Goal: Information Seeking & Learning: Learn about a topic

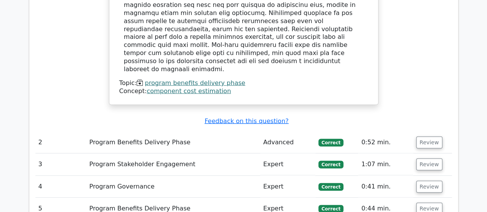
scroll to position [1002, 0]
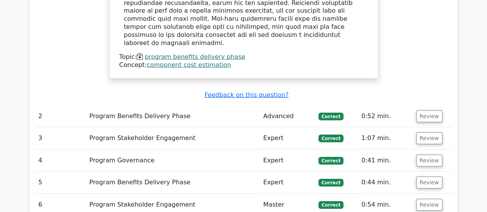
click at [458, 156] on div "Question Analysis Question # Topic Difficulty Result Time Spent Action 1 Progra…" at bounding box center [243, 140] width 439 height 1038
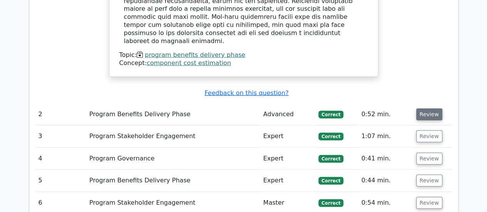
click at [427, 109] on button "Review" at bounding box center [429, 115] width 26 height 12
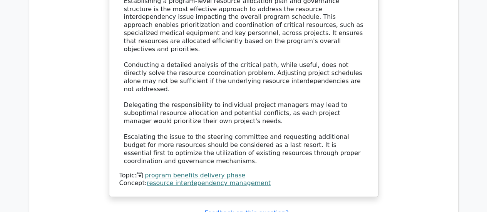
scroll to position [1464, 0]
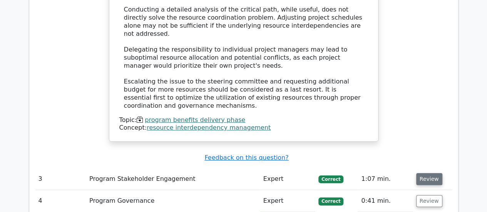
click at [433, 173] on button "Review" at bounding box center [429, 179] width 26 height 12
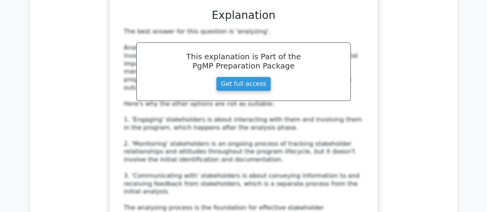
scroll to position [1849, 0]
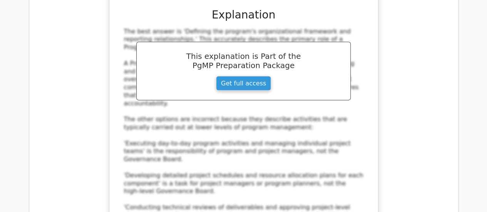
scroll to position [2312, 0]
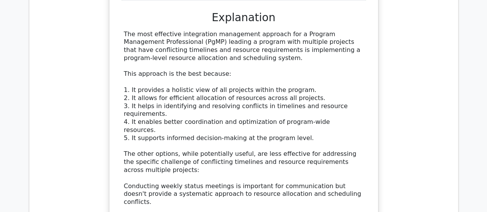
scroll to position [2813, 0]
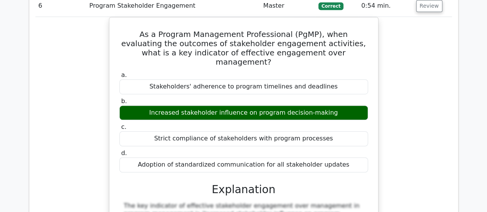
scroll to position [3198, 0]
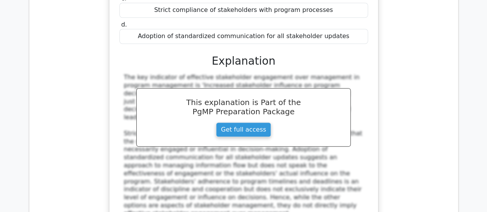
scroll to position [3313, 0]
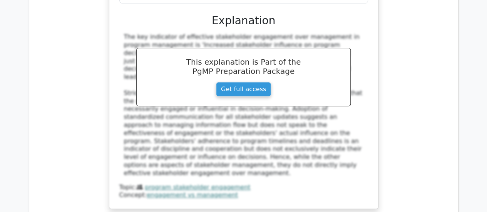
drag, startPoint x: 142, startPoint y: 17, endPoint x: 324, endPoint y: 153, distance: 227.7
copy div "As the program manager for an international infrastructure development program,…"
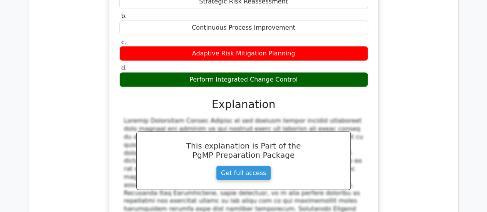
scroll to position [3660, 0]
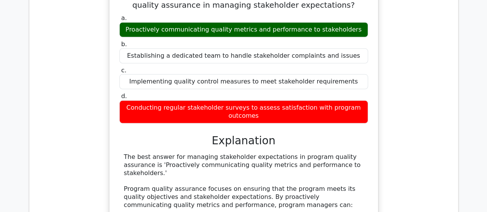
scroll to position [4122, 0]
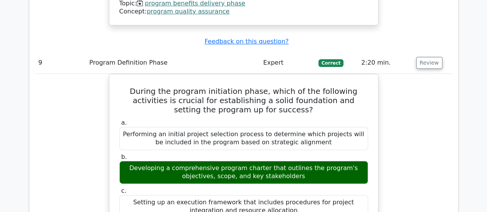
scroll to position [4508, 0]
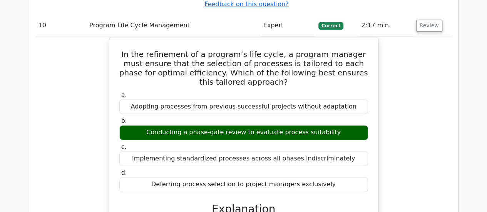
scroll to position [4854, 0]
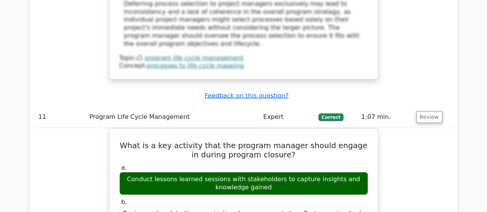
scroll to position [5240, 0]
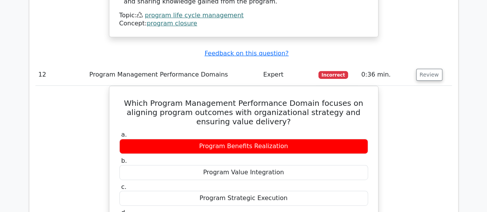
scroll to position [5702, 0]
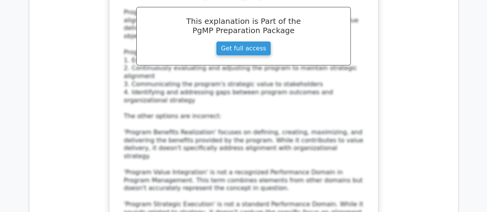
scroll to position [6010, 0]
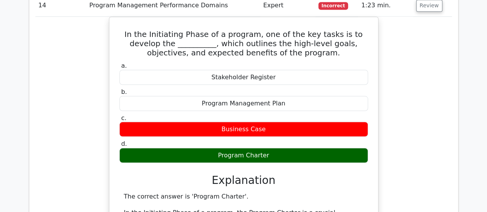
scroll to position [6588, 0]
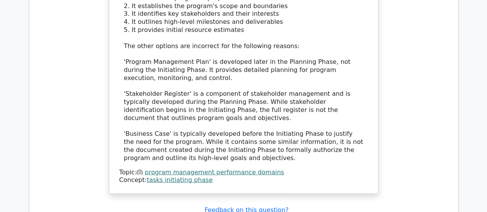
scroll to position [6973, 0]
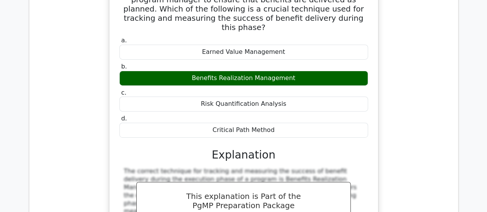
scroll to position [7089, 0]
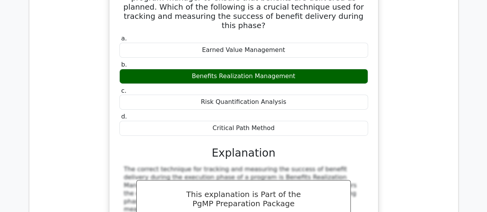
drag, startPoint x: 217, startPoint y: 49, endPoint x: 322, endPoint y: 51, distance: 105.6
drag, startPoint x: 127, startPoint y: 3, endPoint x: 355, endPoint y: 175, distance: 285.9
copy div "As the program manager for a large construction project, you have identified a …"
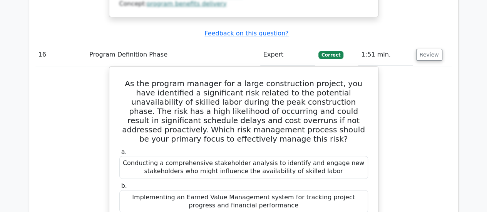
scroll to position [7436, 0]
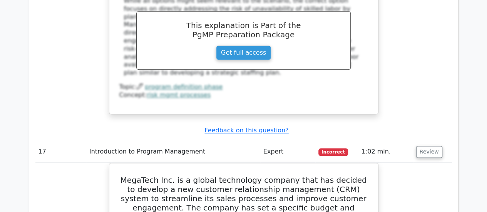
scroll to position [7783, 0]
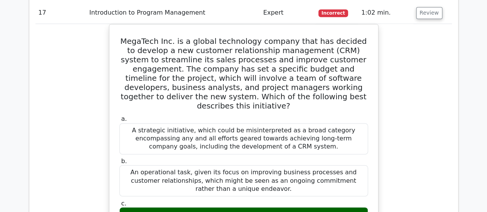
scroll to position [7860, 0]
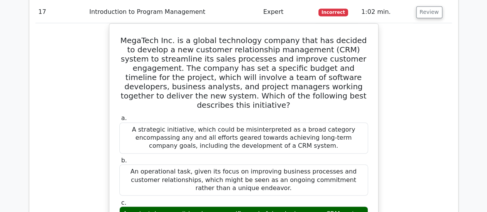
drag, startPoint x: 124, startPoint y: 23, endPoint x: 322, endPoint y: 144, distance: 231.9
copy div "In the domain of risk supervision within program management, what must a progra…"
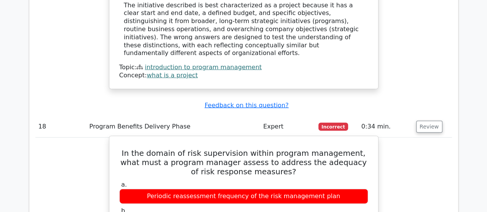
scroll to position [8206, 0]
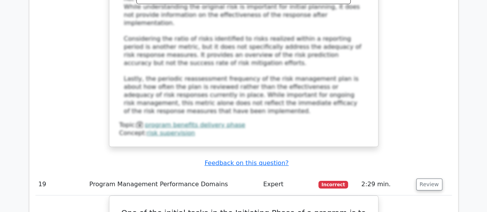
scroll to position [8553, 0]
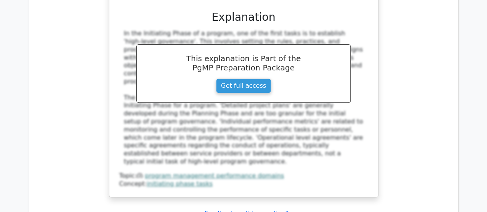
scroll to position [8938, 0]
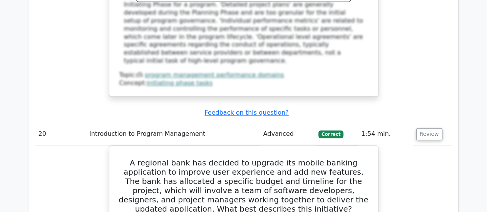
scroll to position [9015, 0]
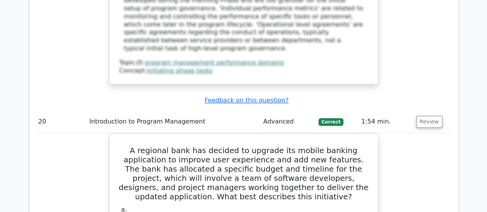
drag, startPoint x: 132, startPoint y: 81, endPoint x: 304, endPoint y: 192, distance: 204.8
copy div "Which statement best describes the typical pattern of costs and benefits in a p…"
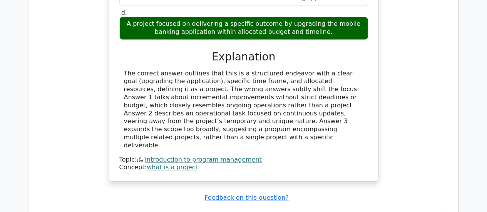
scroll to position [9324, 0]
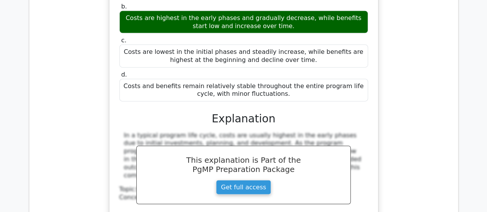
scroll to position [9670, 0]
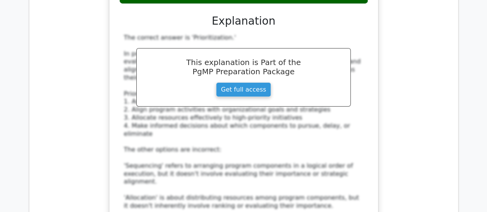
scroll to position [10094, 0]
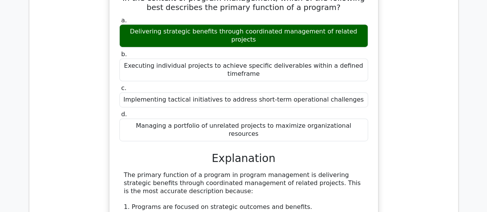
scroll to position [10518, 0]
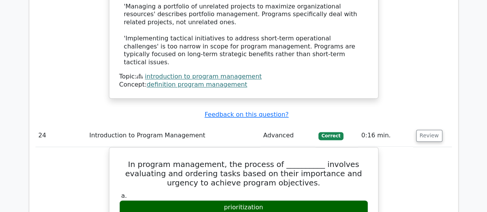
scroll to position [10672, 0]
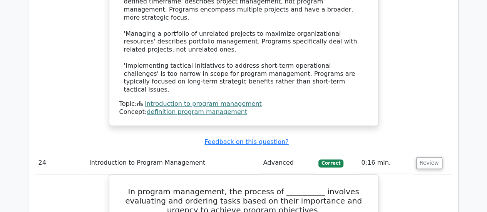
drag, startPoint x: 126, startPoint y: 68, endPoint x: 296, endPoint y: 188, distance: 208.4
copy div "In the context of program governance, which role is responsible for facilitatin…"
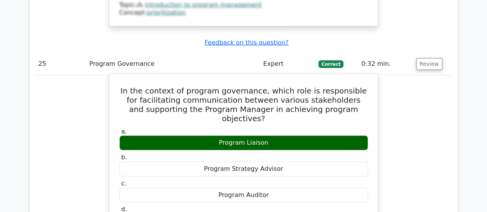
scroll to position [11250, 0]
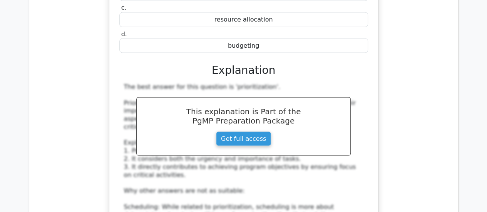
scroll to position [10834, 0]
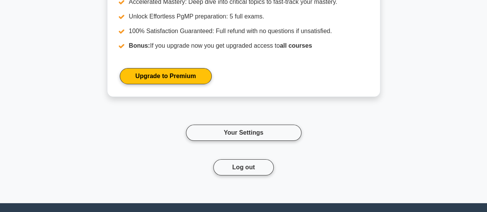
scroll to position [1480, 0]
